Goal: Task Accomplishment & Management: Manage account settings

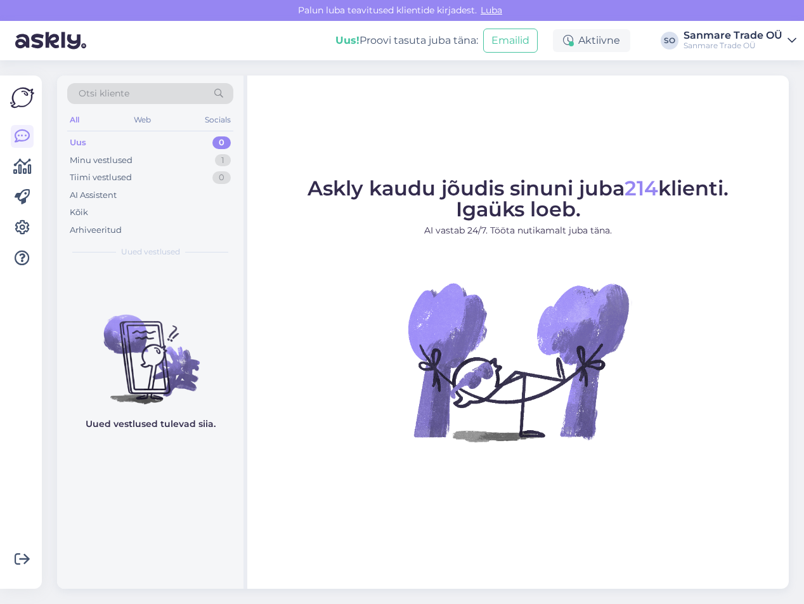
click at [790, 37] on icon at bounding box center [792, 41] width 9 height 10
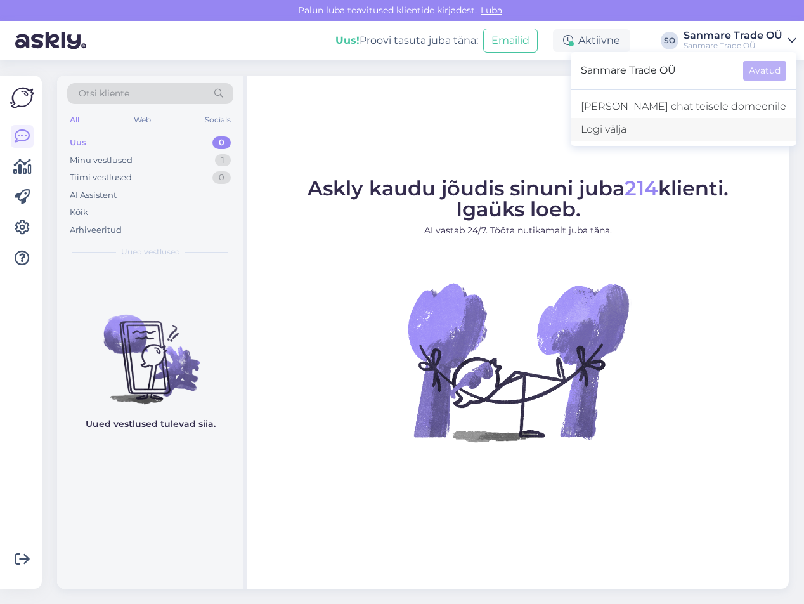
click at [661, 126] on div "Logi välja" at bounding box center [684, 129] width 226 height 23
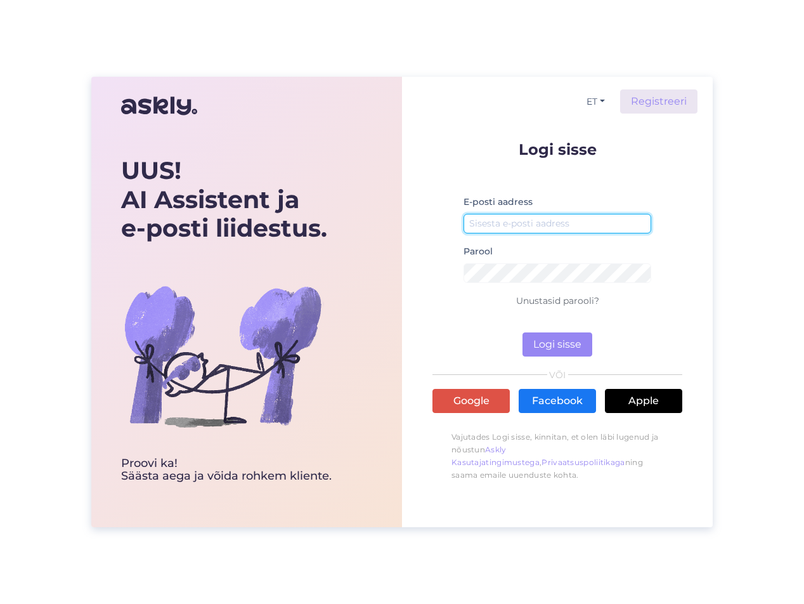
click at [500, 224] on input "email" at bounding box center [558, 224] width 188 height 20
type input "[EMAIL_ADDRESS][DOMAIN_NAME]"
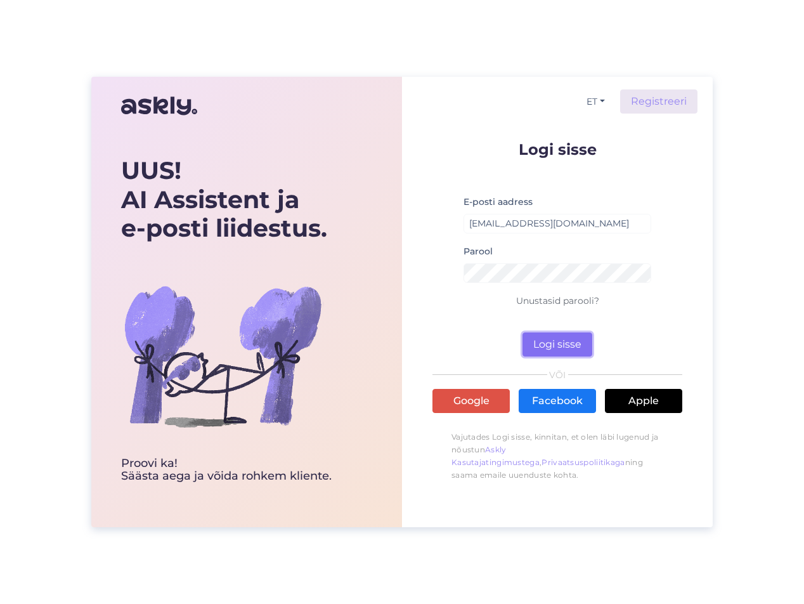
click at [570, 342] on button "Logi sisse" at bounding box center [558, 344] width 70 height 24
